Goal: Navigation & Orientation: Find specific page/section

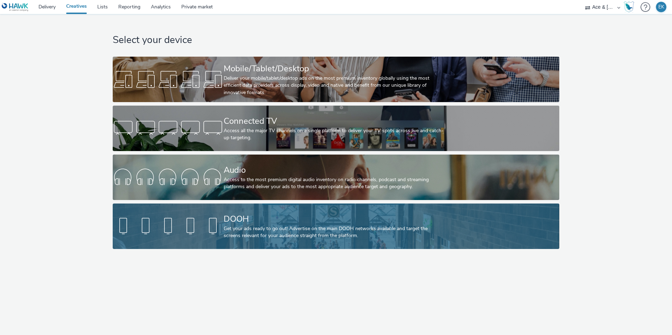
click at [241, 213] on div "DOOH" at bounding box center [335, 219] width 222 height 12
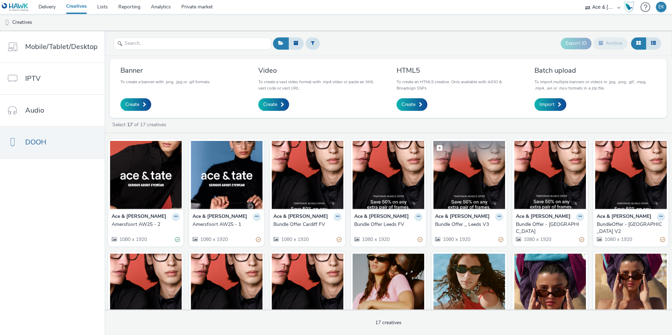
click at [452, 205] on img at bounding box center [469, 175] width 72 height 68
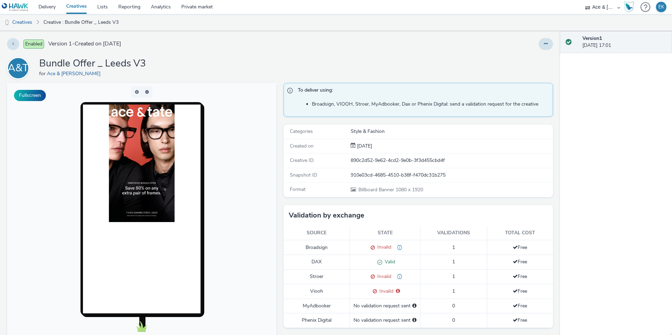
click at [154, 215] on img at bounding box center [142, 164] width 66 height 118
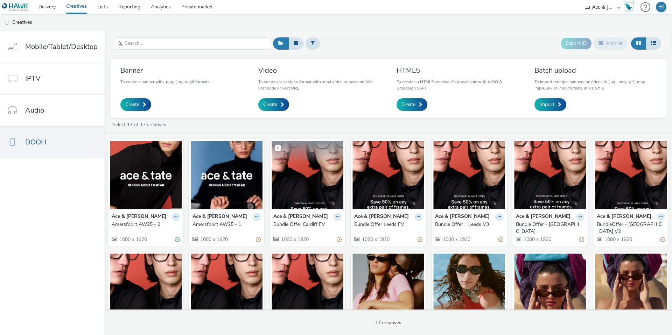
click at [311, 197] on img at bounding box center [308, 175] width 72 height 68
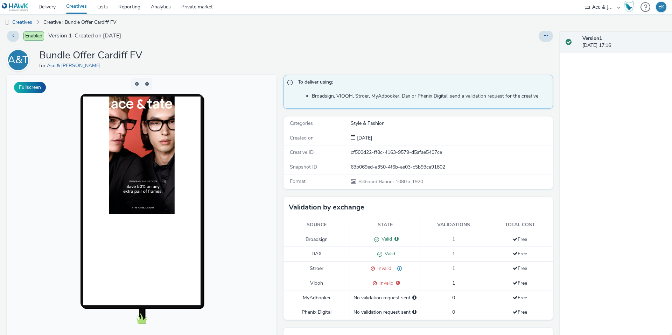
scroll to position [8, 0]
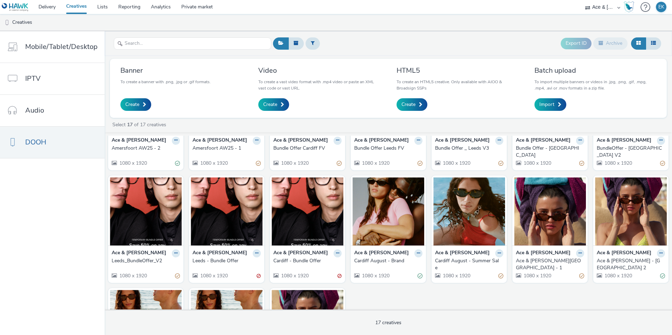
scroll to position [79, 0]
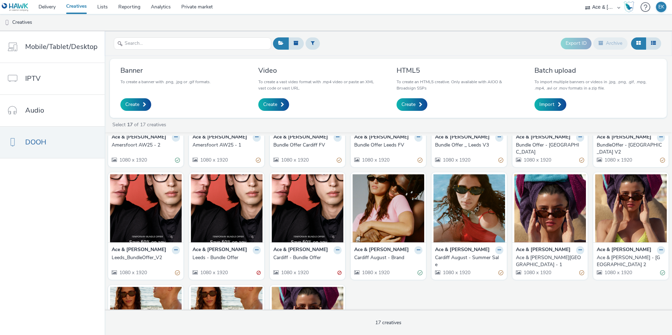
click at [315, 174] on figcaption at bounding box center [308, 163] width 72 height 22
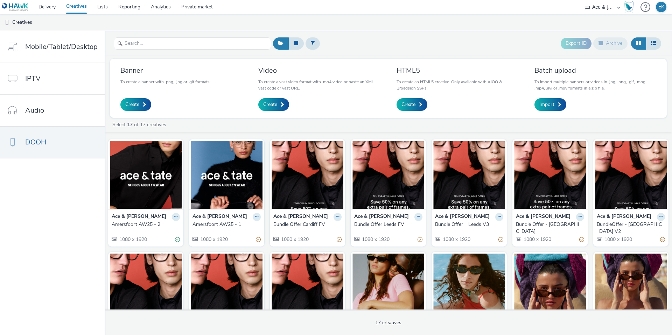
click at [304, 225] on div "Bundle Offer Cardiff FV" at bounding box center [305, 224] width 65 height 7
click at [324, 164] on img at bounding box center [308, 175] width 72 height 68
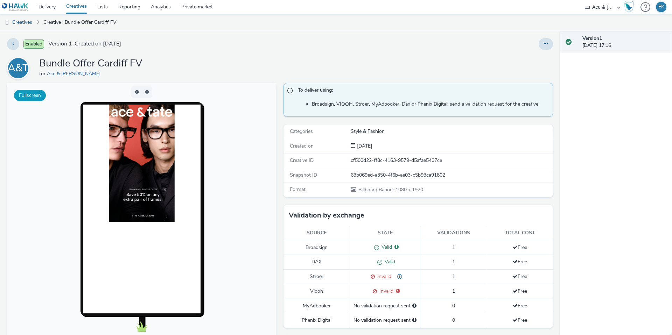
click at [44, 98] on button "Fullscreen" at bounding box center [30, 95] width 32 height 11
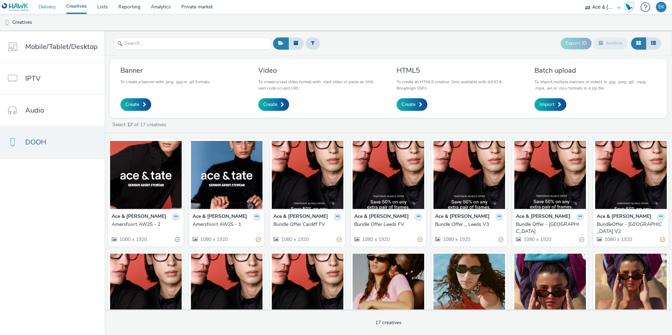
click at [41, 6] on link "Delivery" at bounding box center [47, 7] width 28 height 14
